Goal: Task Accomplishment & Management: Complete application form

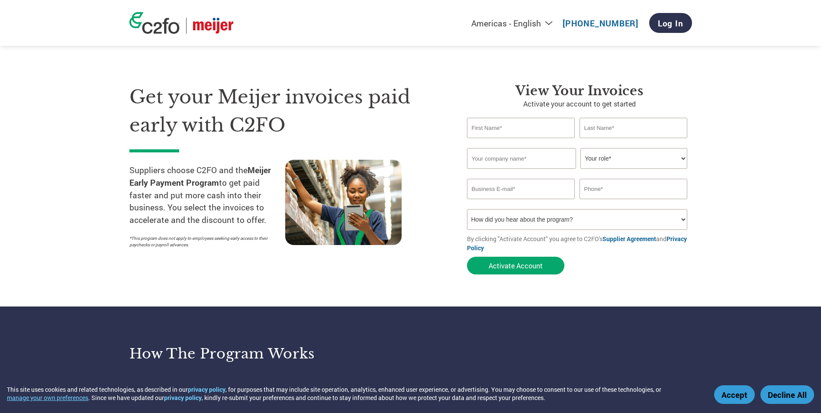
click at [507, 127] on input "text" at bounding box center [521, 128] width 108 height 20
type input "[PERSON_NAME]"
type input "[GEOGRAPHIC_DATA]"
type input "Euro-American Brands"
click at [595, 160] on select "Your role* CFO Controller Credit Manager Finance Director Treasurer CEO Preside…" at bounding box center [633, 158] width 107 height 21
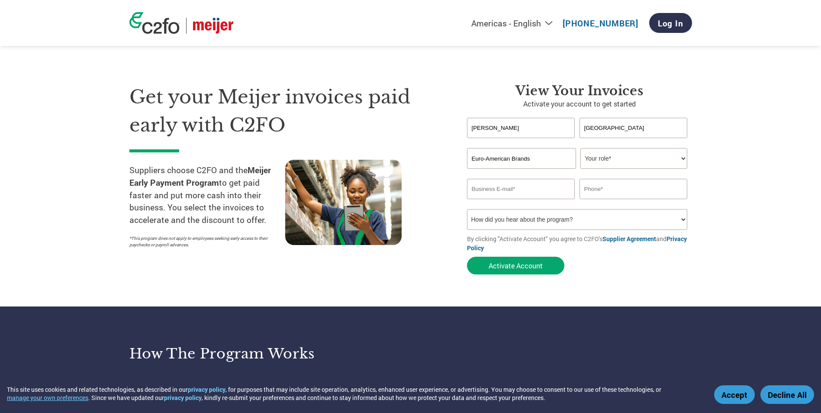
select select "ACCOUNTING"
click at [580, 148] on select "Your role* CFO Controller Credit Manager Finance Director Treasurer CEO Preside…" at bounding box center [633, 158] width 107 height 21
click at [546, 192] on input "email" at bounding box center [521, 189] width 108 height 20
type input "[EMAIL_ADDRESS][DOMAIN_NAME]"
type input "9088681739"
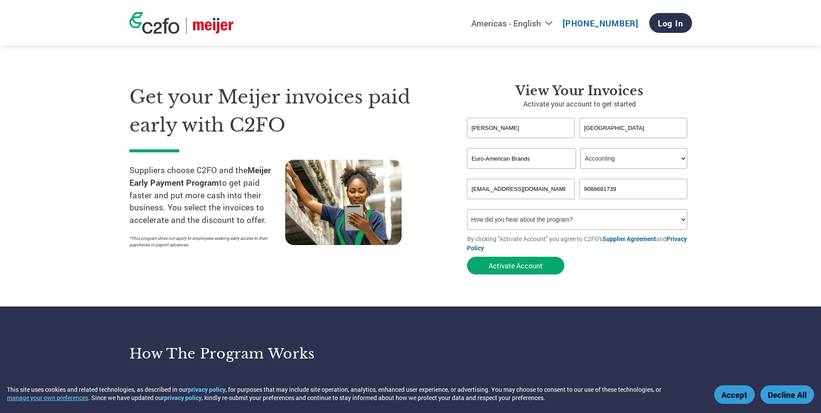
drag, startPoint x: 635, startPoint y: 187, endPoint x: 558, endPoint y: 190, distance: 76.2
click at [558, 190] on div "[EMAIL_ADDRESS][DOMAIN_NAME] 9088681739" at bounding box center [579, 189] width 225 height 20
drag, startPoint x: 597, startPoint y: 188, endPoint x: 586, endPoint y: 186, distance: 11.5
click at [597, 187] on input "text" at bounding box center [634, 189] width 108 height 20
type input "2013682624"
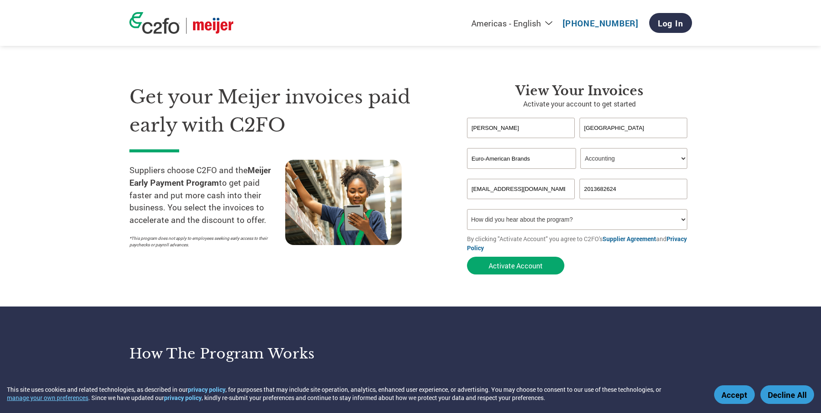
click at [523, 216] on select "How did you hear about the program? Received a letter Email Social Media Online…" at bounding box center [577, 219] width 221 height 21
select select "Email"
click at [467, 209] on select "How did you hear about the program? Received a letter Email Social Media Online…" at bounding box center [577, 219] width 221 height 21
click at [647, 258] on form "[PERSON_NAME] Invalid first name or first name is too long Invalid last name or…" at bounding box center [579, 198] width 225 height 161
click at [533, 265] on button "Activate Account" at bounding box center [515, 266] width 97 height 18
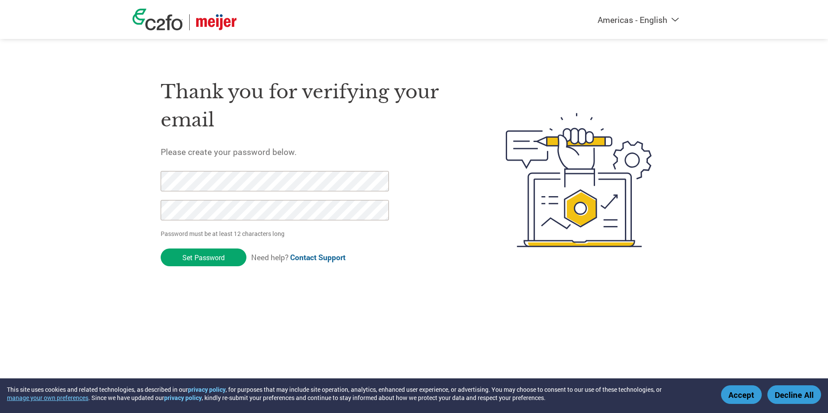
click at [183, 257] on input "Set Password" at bounding box center [204, 257] width 86 height 18
